Goal: Task Accomplishment & Management: Manage account settings

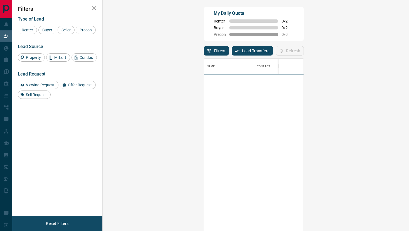
scroll to position [176, 294]
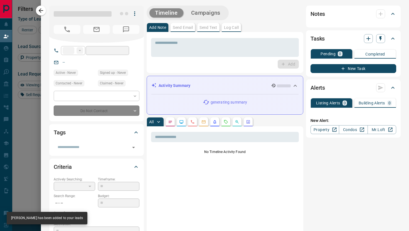
type input "**"
type input "**********"
type input "**"
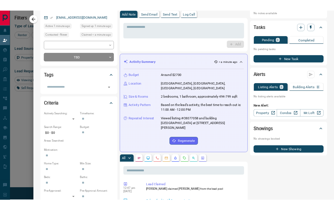
scroll to position [0, 0]
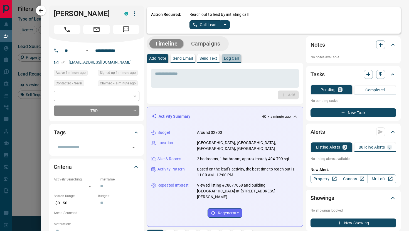
click at [235, 57] on p "Log Call" at bounding box center [231, 58] width 15 height 4
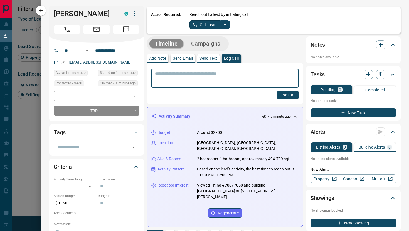
click at [170, 75] on textarea at bounding box center [225, 78] width 140 height 14
type textarea "****"
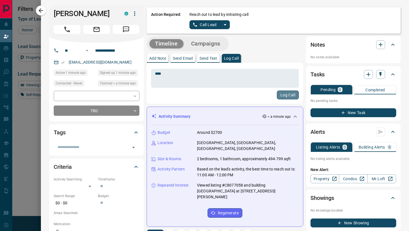
click at [286, 93] on button "Log Call" at bounding box center [288, 95] width 22 height 9
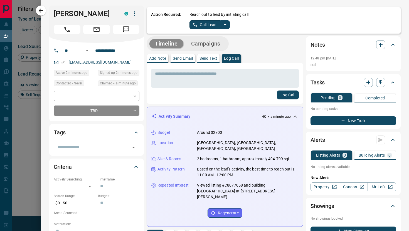
click at [118, 63] on link "[EMAIL_ADDRESS][DOMAIN_NAME]" at bounding box center [100, 62] width 63 height 4
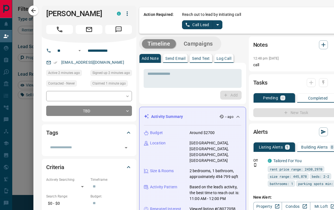
scroll to position [159, 215]
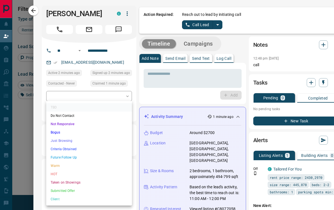
click at [127, 112] on body "Lead Transfers Claim Leads My Leads Tasks Opportunities Deals Campaigns Automat…" at bounding box center [167, 93] width 334 height 186
click at [151, 94] on div at bounding box center [167, 105] width 334 height 210
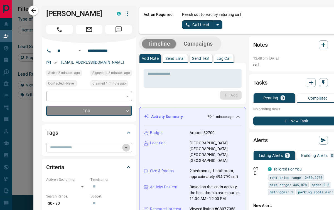
click at [126, 149] on icon "Open" at bounding box center [126, 147] width 7 height 7
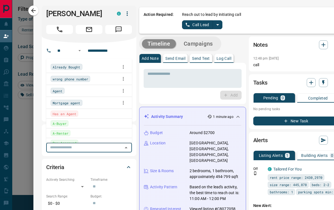
click at [115, 91] on div "Agent" at bounding box center [89, 91] width 77 height 8
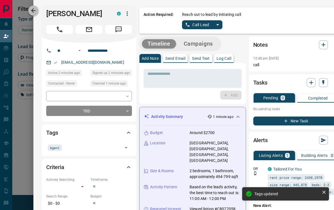
click at [33, 10] on icon "button" at bounding box center [33, 10] width 7 height 7
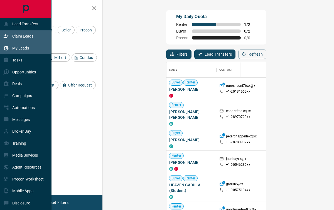
click at [28, 48] on p "My Leads" at bounding box center [20, 48] width 17 height 4
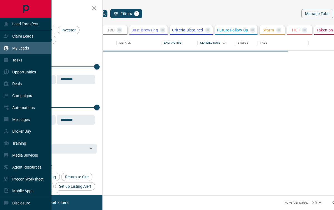
scroll to position [160, 224]
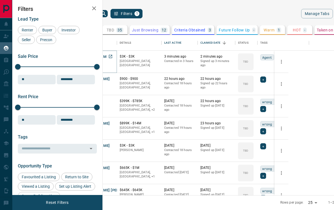
click at [110, 58] on button "[PERSON_NAME]" at bounding box center [95, 56] width 29 height 5
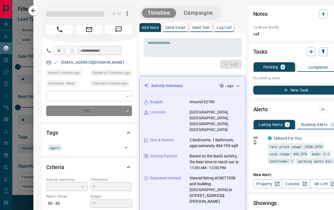
type input "**********"
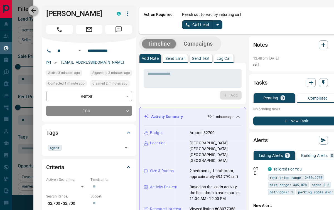
click at [37, 11] on button "button" at bounding box center [33, 11] width 10 height 10
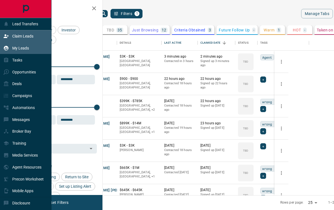
click at [19, 37] on p "Claim Leads" at bounding box center [22, 36] width 21 height 4
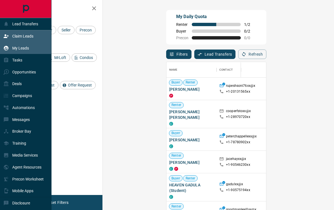
click at [22, 48] on p "My Leads" at bounding box center [20, 48] width 17 height 4
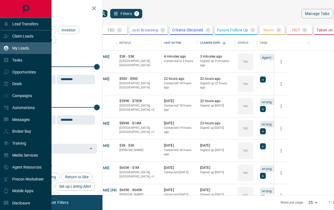
scroll to position [160, 224]
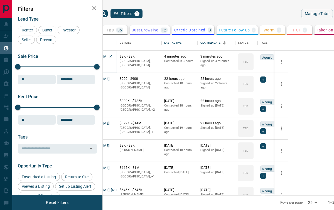
click at [110, 56] on button "[PERSON_NAME]" at bounding box center [95, 56] width 29 height 5
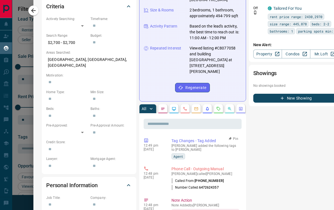
scroll to position [0, 0]
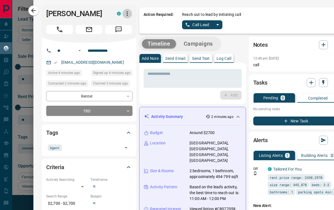
click at [127, 15] on icon "button" at bounding box center [127, 13] width 1 height 4
click at [121, 42] on li "Mark as Realtor" at bounding box center [115, 41] width 33 height 8
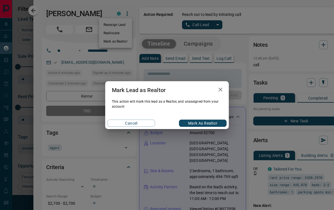
click at [186, 123] on button "Mark as Realtor" at bounding box center [203, 123] width 48 height 7
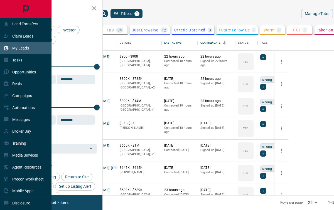
click at [27, 48] on p "My Leads" at bounding box center [20, 48] width 17 height 4
click at [18, 47] on p "My Leads" at bounding box center [20, 48] width 17 height 4
